Goal: Navigation & Orientation: Find specific page/section

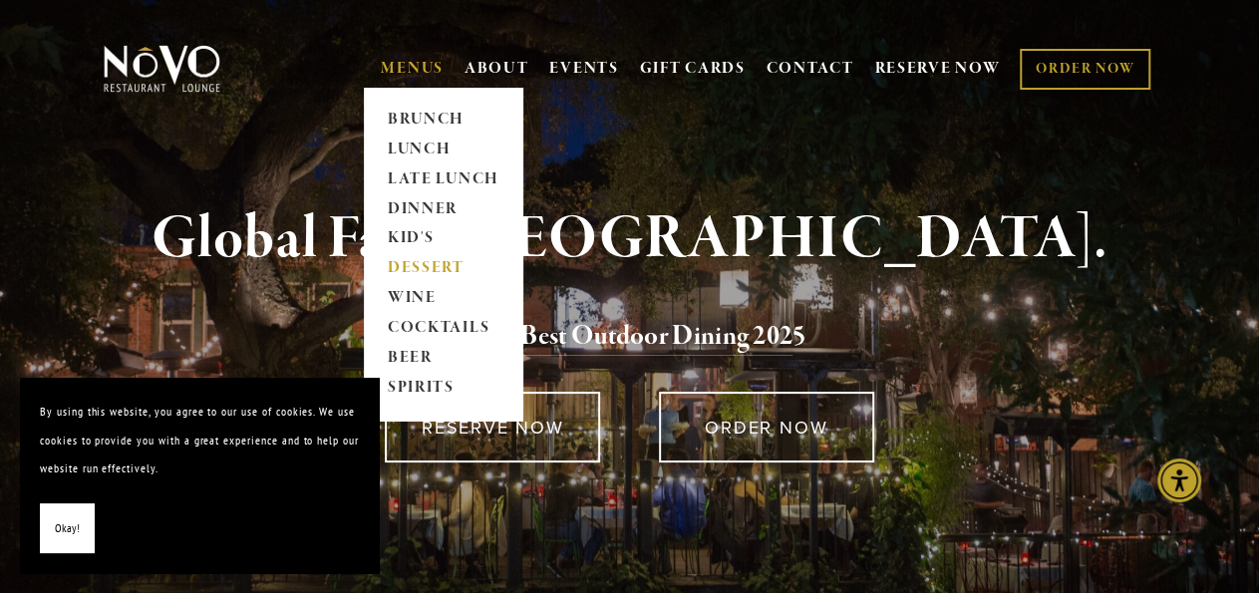
click at [403, 266] on link "DESSERT" at bounding box center [443, 269] width 125 height 30
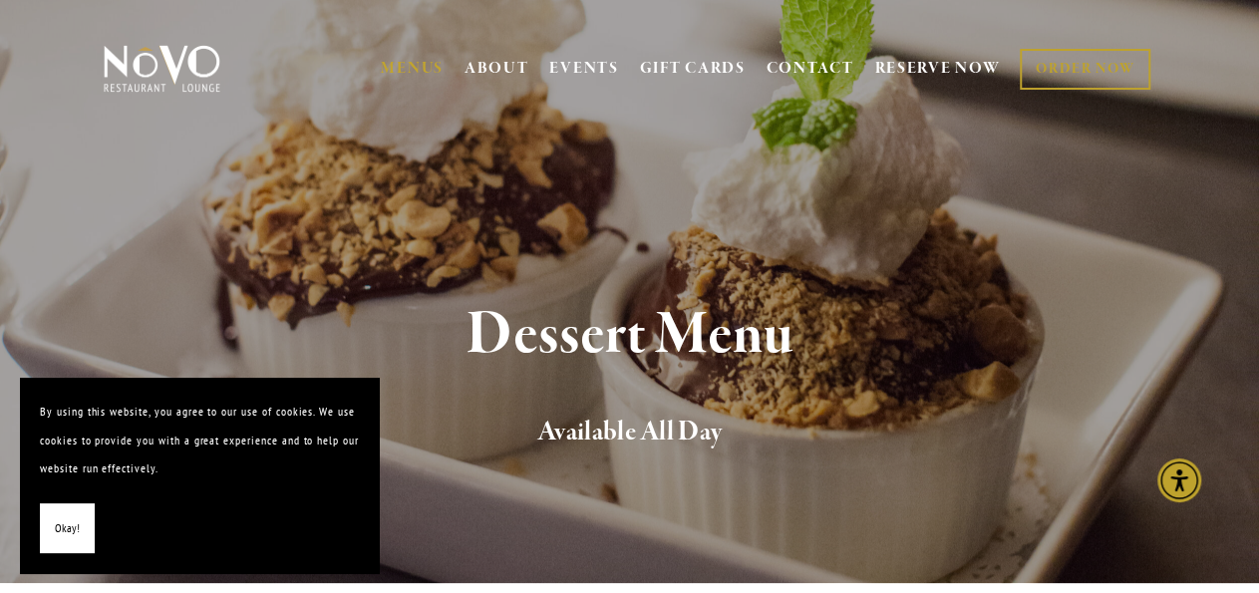
click at [1146, 537] on div "Dessert Menu Available All Day" at bounding box center [629, 378] width 1259 height 410
click at [53, 532] on button "Okay!" at bounding box center [67, 528] width 55 height 51
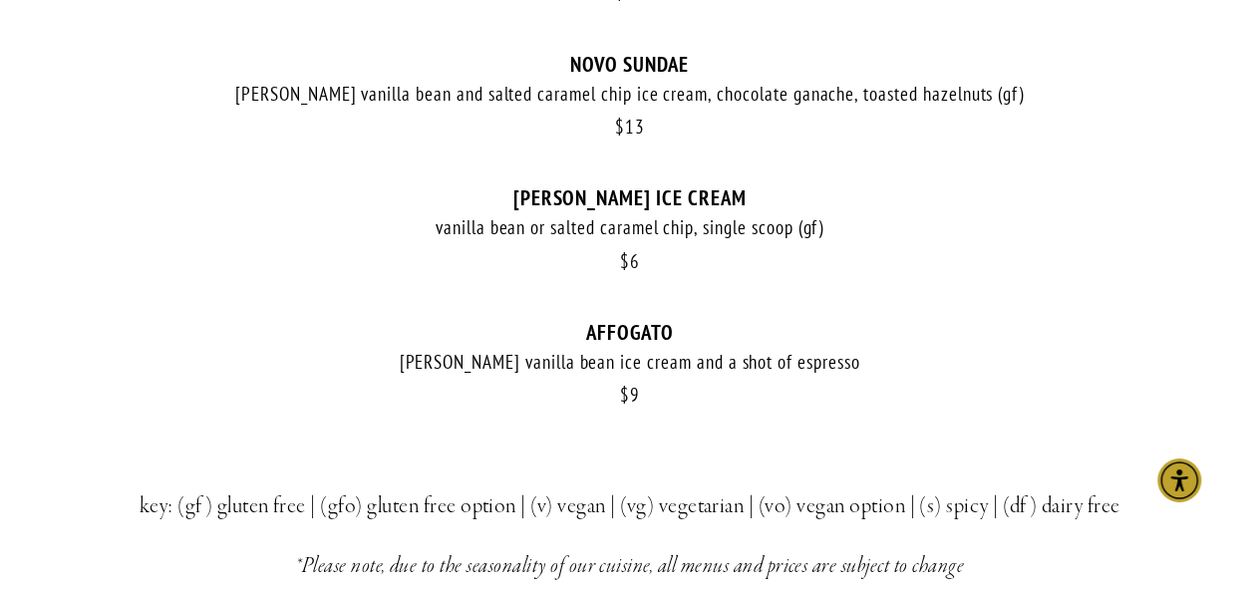
scroll to position [1451, 0]
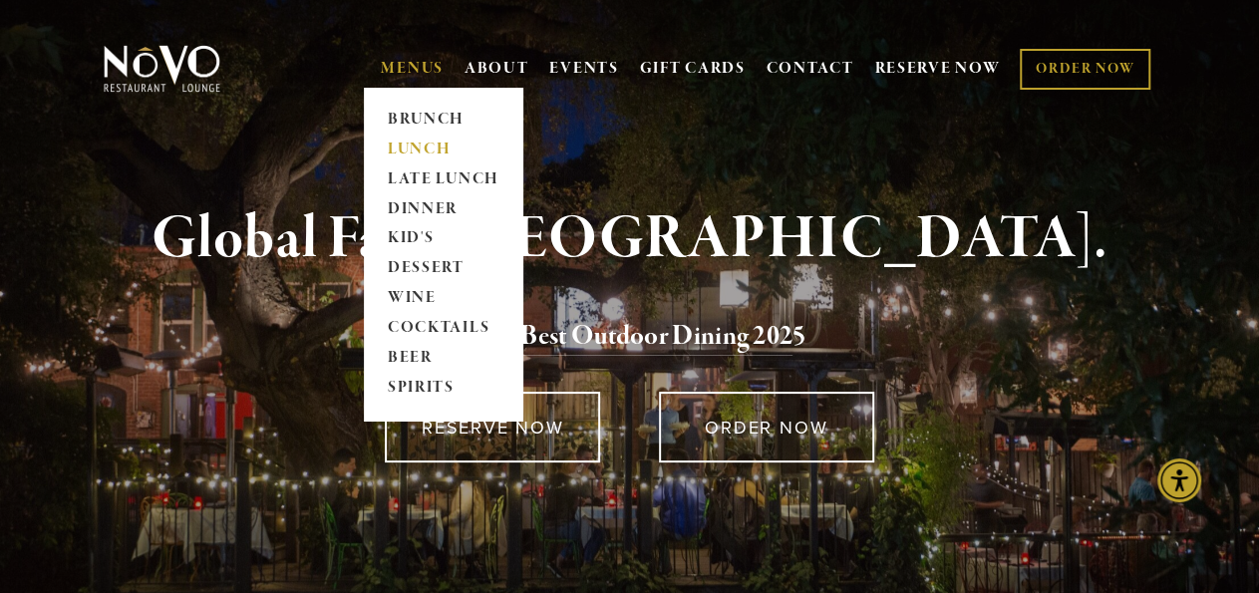
click at [402, 152] on link "LUNCH" at bounding box center [443, 150] width 125 height 30
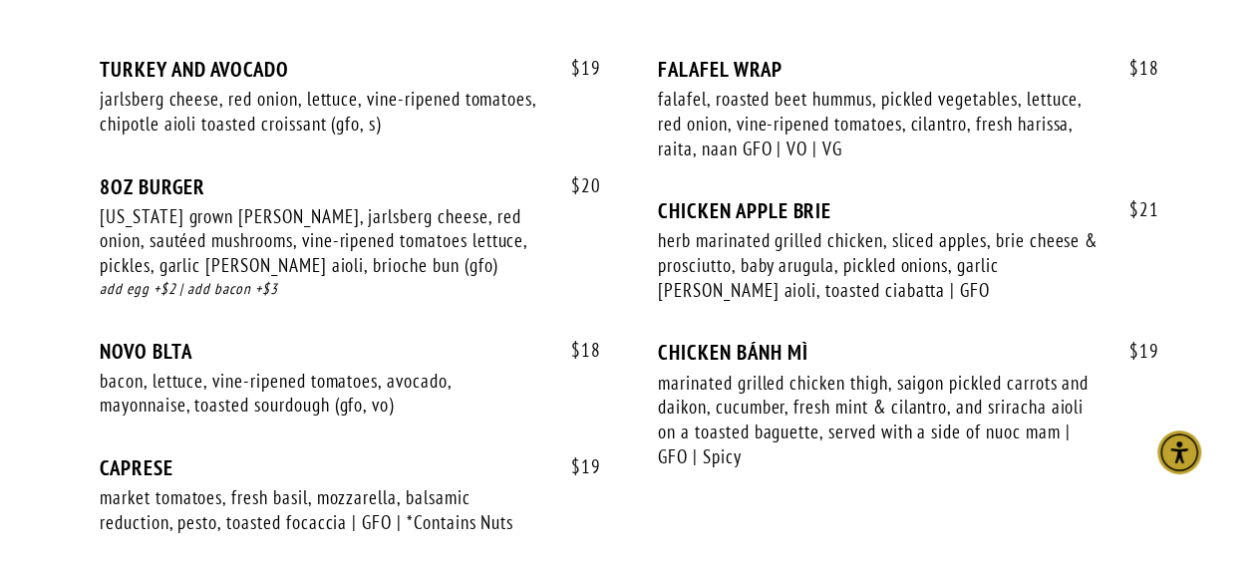
scroll to position [3173, 0]
